Goal: Information Seeking & Learning: Learn about a topic

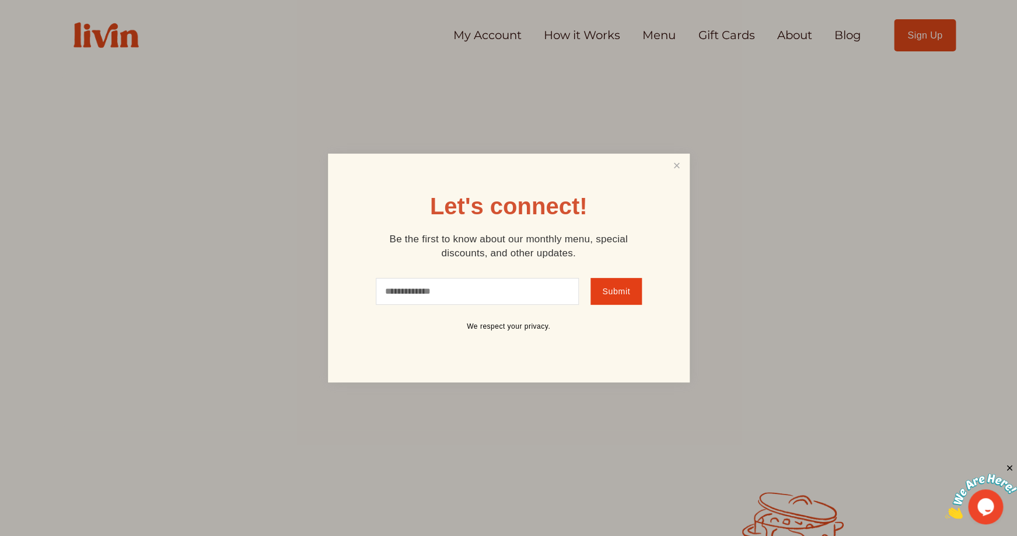
click at [571, 36] on div at bounding box center [508, 268] width 1017 height 536
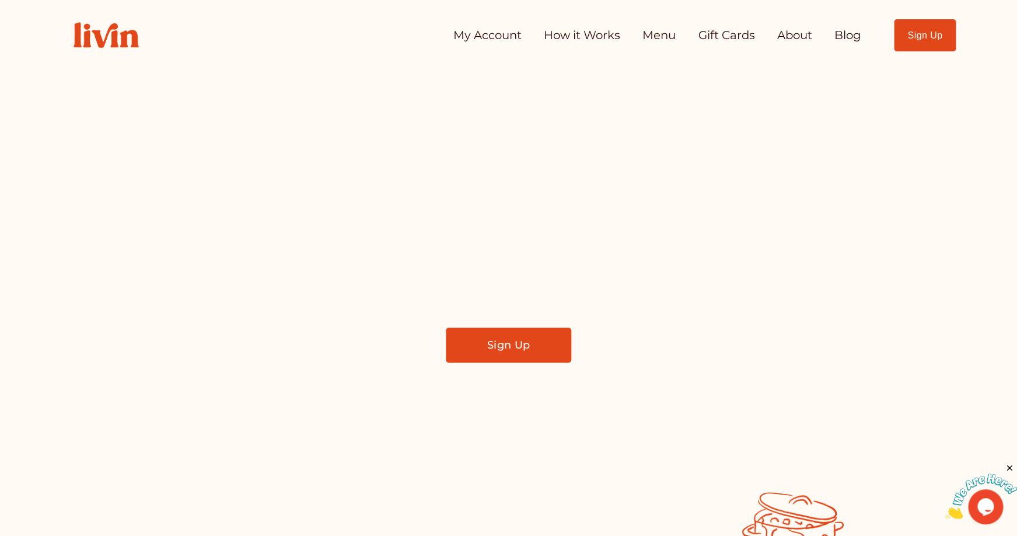
click at [571, 36] on link "How it Works" at bounding box center [582, 35] width 76 height 23
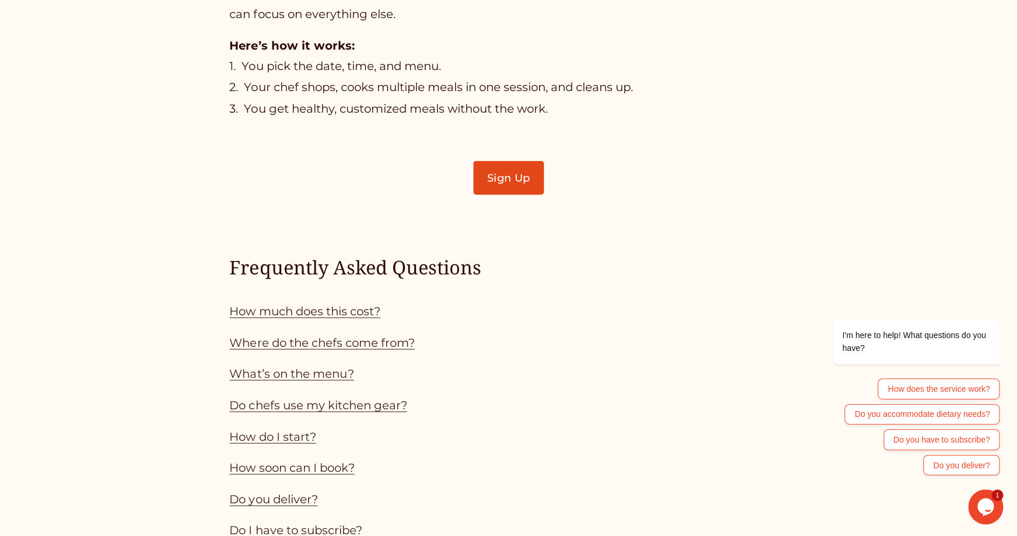
scroll to position [925, 0]
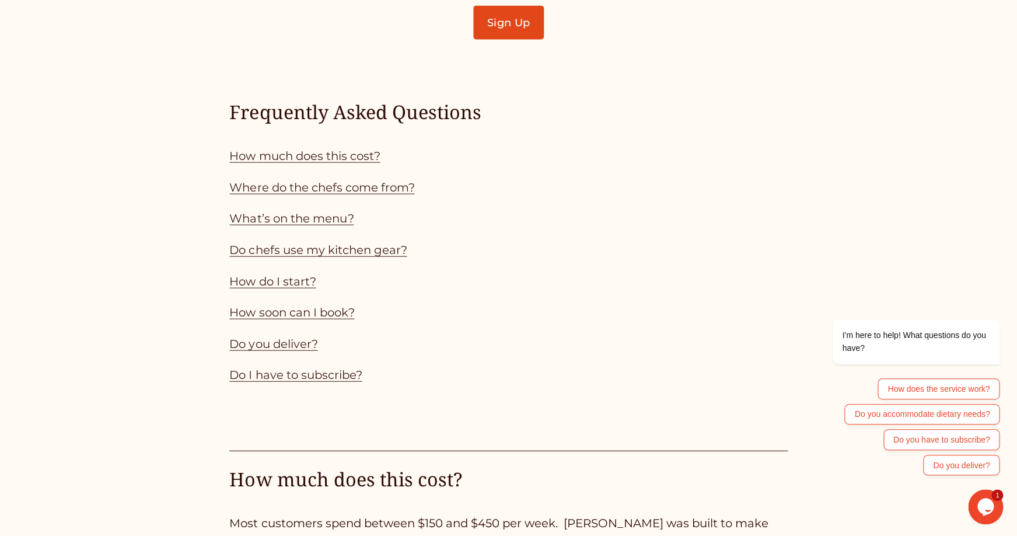
click at [351, 155] on link "How much does this cost?" at bounding box center [304, 156] width 151 height 14
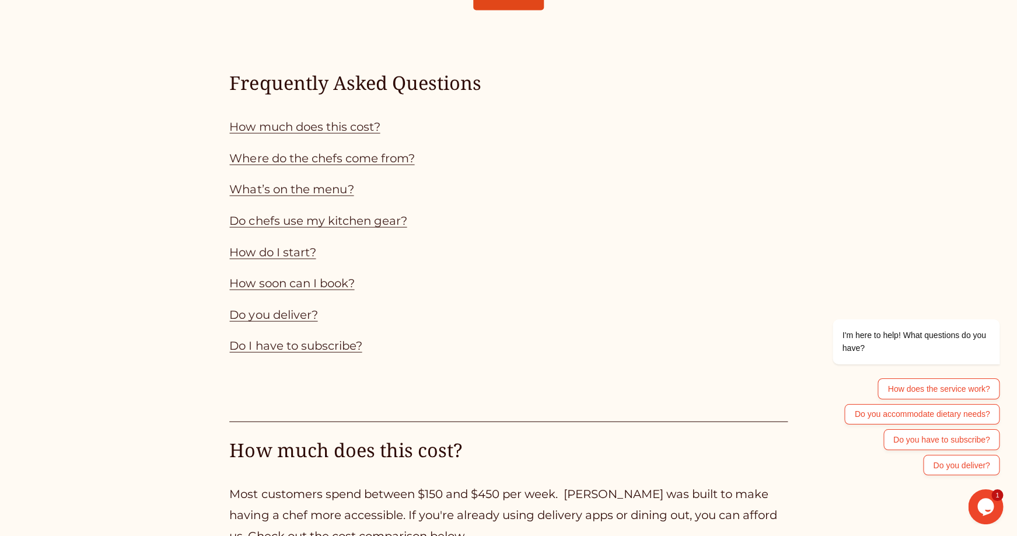
scroll to position [1111, 0]
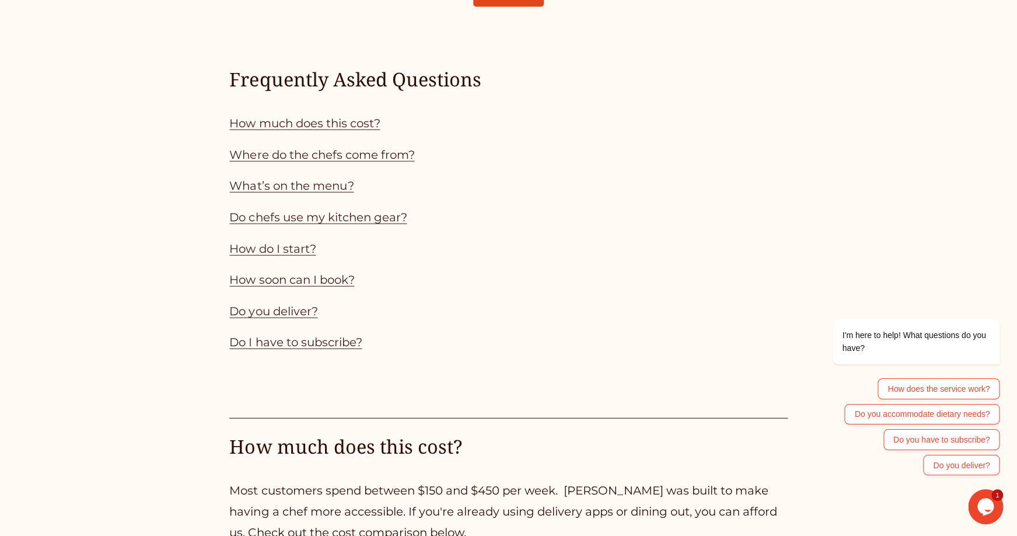
click at [292, 219] on link "Do chefs use my kitchen gear?" at bounding box center [317, 217] width 177 height 14
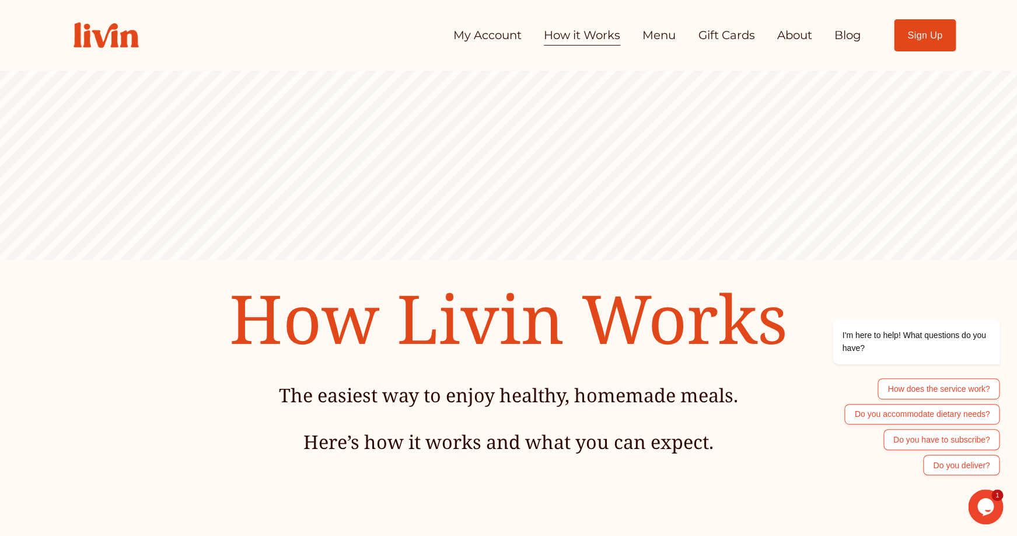
click at [660, 32] on link "Menu" at bounding box center [659, 35] width 33 height 23
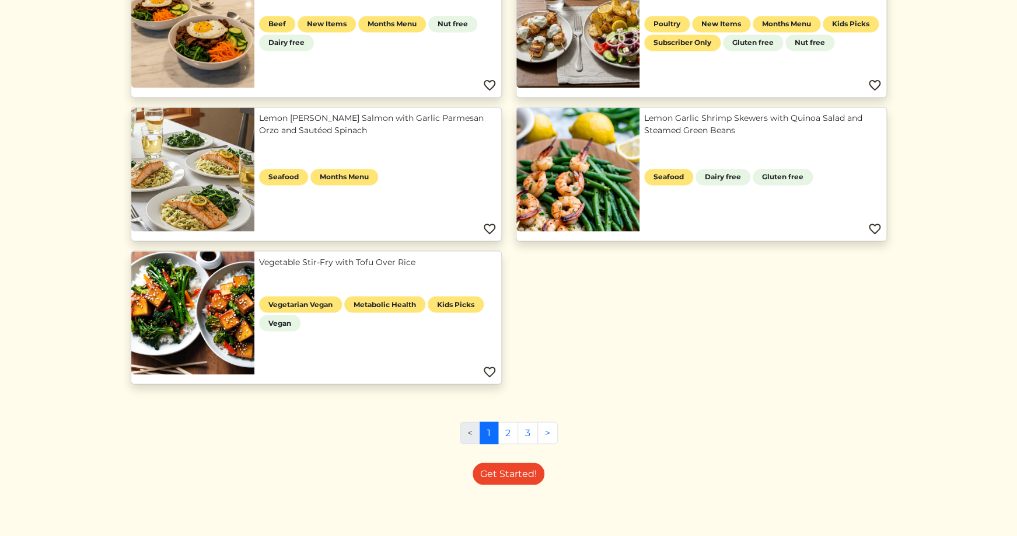
scroll to position [768, 0]
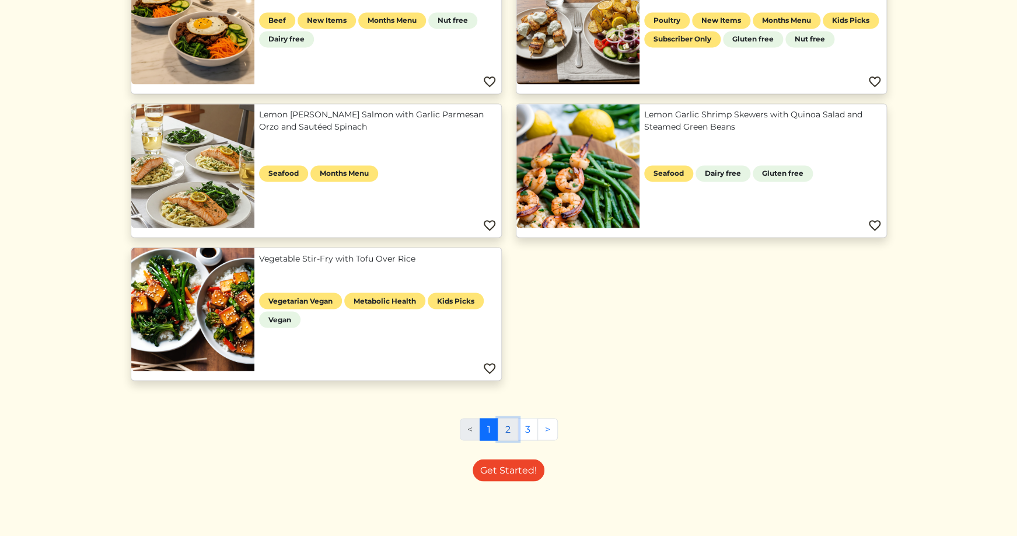
click at [504, 429] on link "2" at bounding box center [508, 429] width 20 height 22
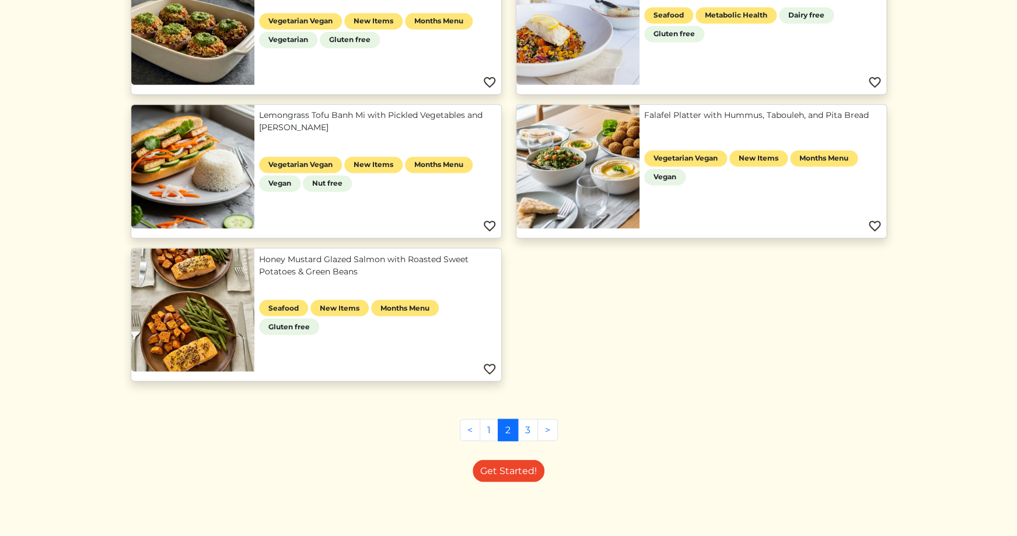
scroll to position [768, 0]
click at [528, 430] on link "3" at bounding box center [528, 429] width 20 height 22
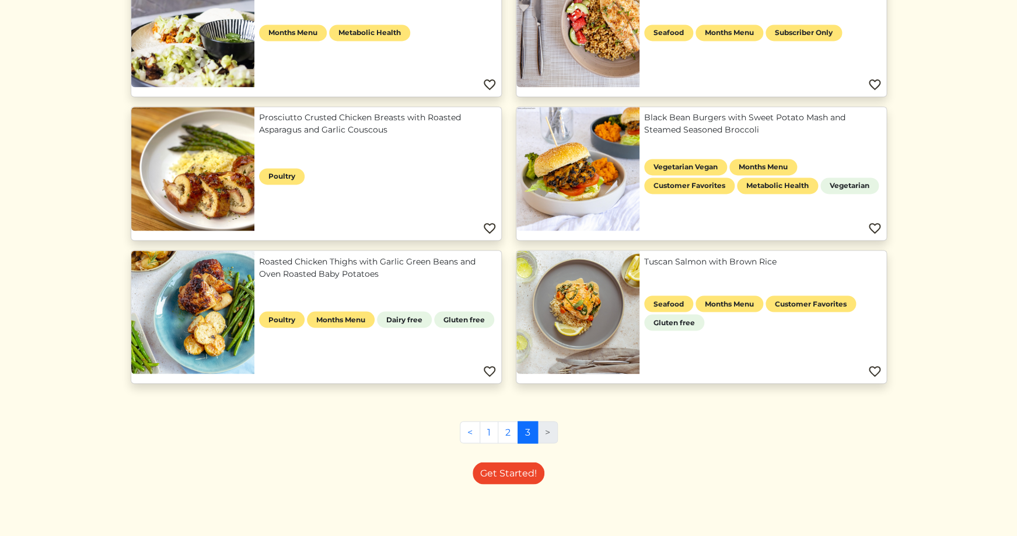
scroll to position [768, 0]
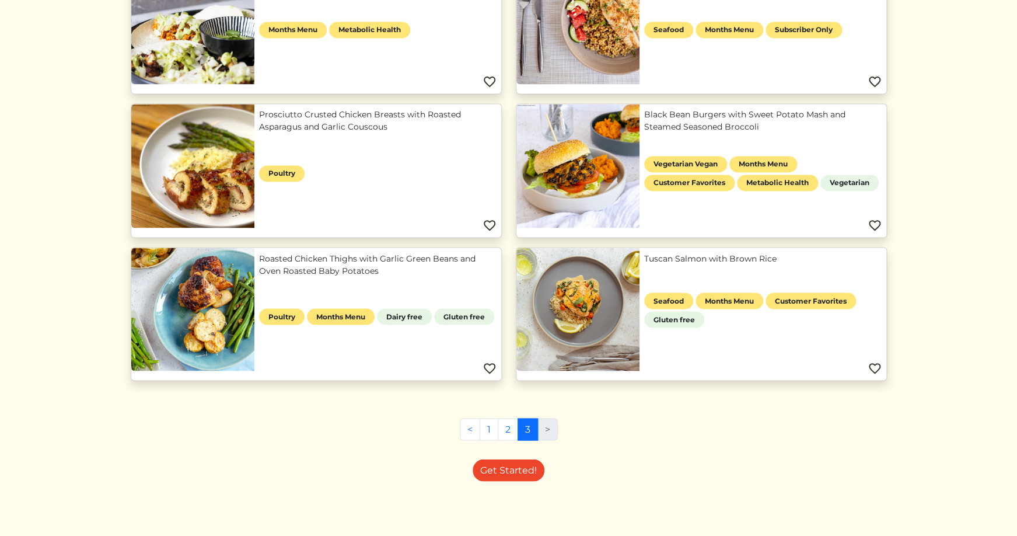
click at [548, 433] on li ">" at bounding box center [548, 429] width 20 height 22
click at [547, 428] on li ">" at bounding box center [548, 429] width 20 height 22
